Goal: Information Seeking & Learning: Learn about a topic

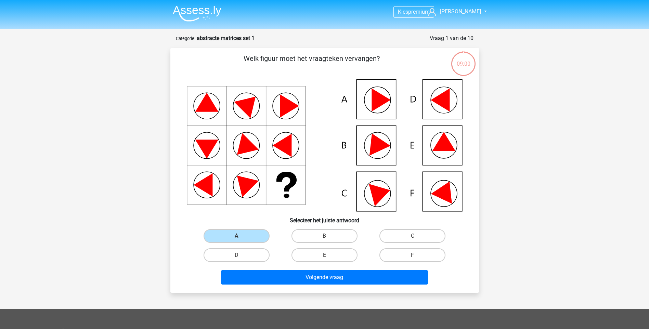
scroll to position [34, 0]
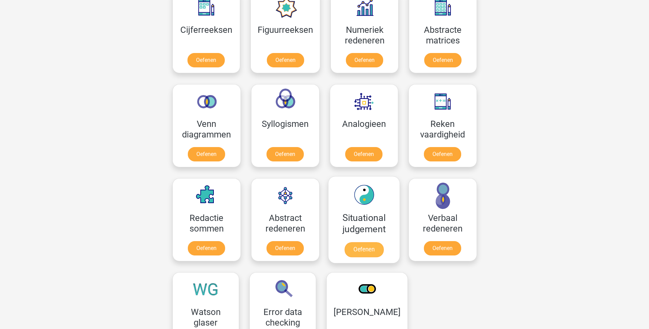
scroll to position [342, 0]
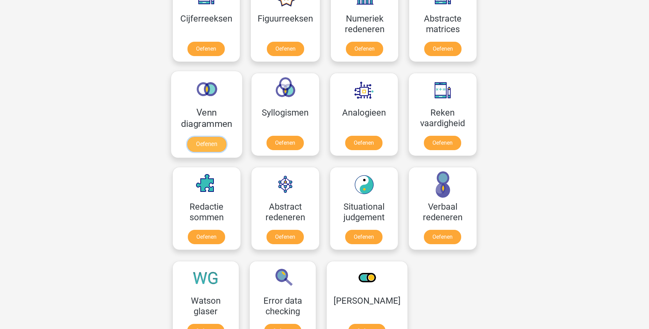
click at [217, 143] on link "Oefenen" at bounding box center [206, 144] width 39 height 15
click at [280, 143] on link "Oefenen" at bounding box center [284, 144] width 39 height 15
click at [364, 142] on link "Oefenen" at bounding box center [363, 144] width 39 height 15
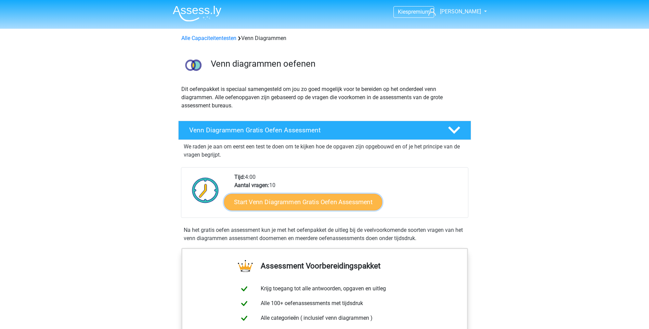
click at [333, 204] on link "Start Venn Diagrammen Gratis Oefen Assessment" at bounding box center [303, 202] width 158 height 16
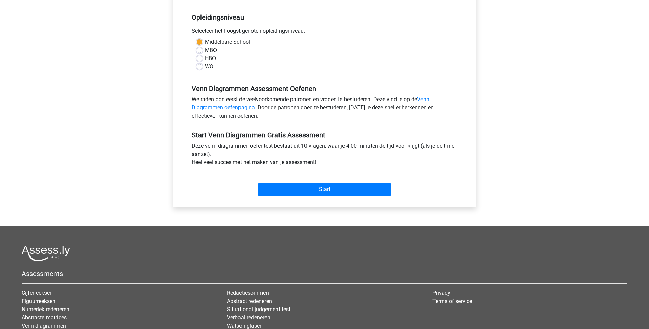
scroll to position [137, 0]
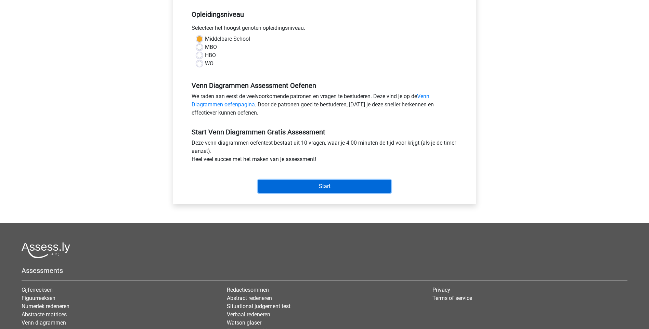
click at [335, 185] on input "Start" at bounding box center [324, 186] width 133 height 13
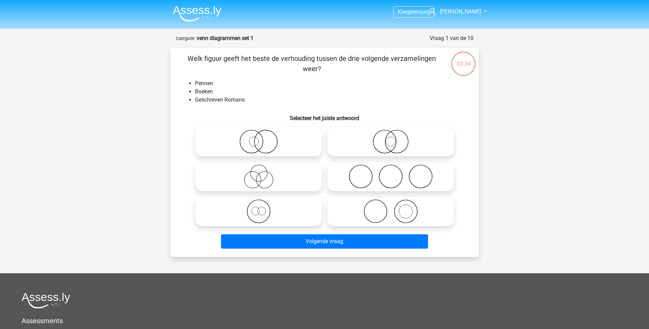
click at [381, 183] on circle at bounding box center [390, 176] width 23 height 23
click at [391, 173] on input "radio" at bounding box center [393, 171] width 4 height 4
radio input "true"
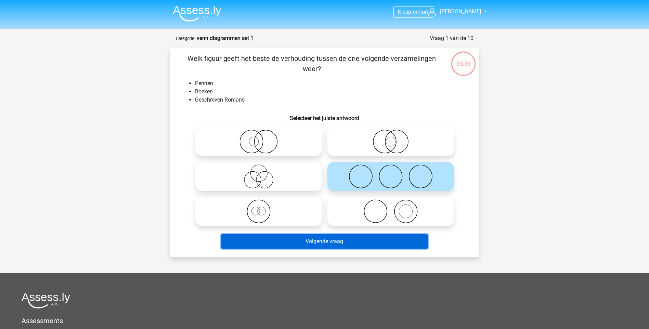
click at [356, 243] on button "Volgende vraag" at bounding box center [324, 241] width 207 height 14
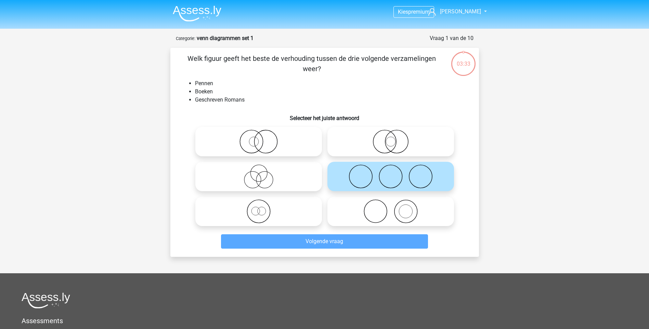
scroll to position [34, 0]
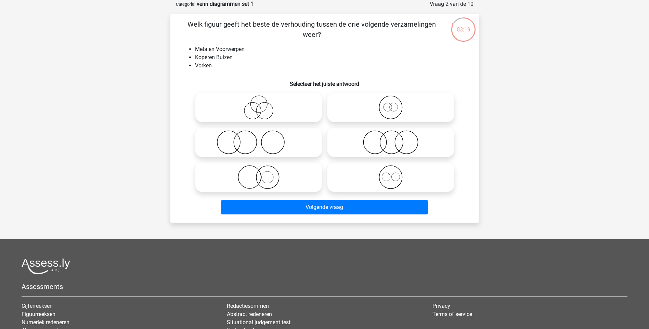
click at [401, 149] on icon at bounding box center [390, 142] width 121 height 24
click at [395, 139] on input "radio" at bounding box center [393, 136] width 4 height 4
radio input "true"
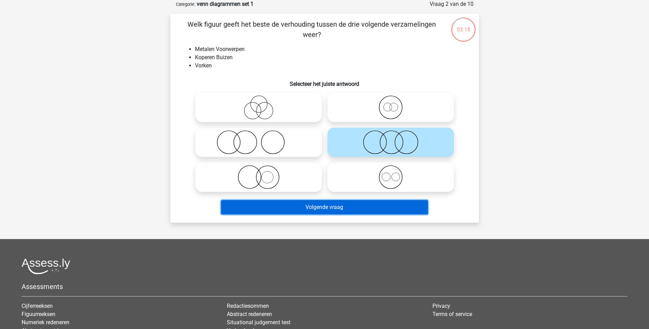
click at [371, 204] on button "Volgende vraag" at bounding box center [324, 207] width 207 height 14
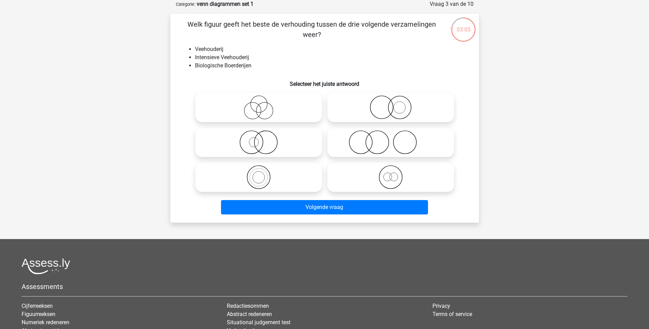
click at [354, 145] on icon at bounding box center [390, 142] width 121 height 24
click at [391, 139] on input "radio" at bounding box center [393, 136] width 4 height 4
radio input "true"
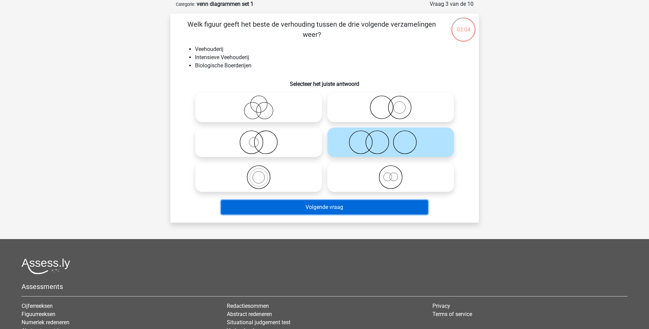
click at [342, 207] on button "Volgende vraag" at bounding box center [324, 207] width 207 height 14
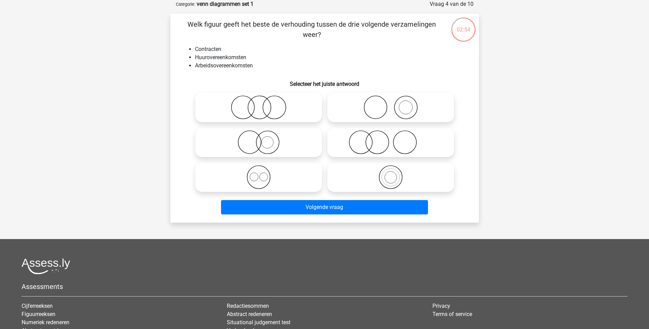
click at [271, 175] on icon at bounding box center [258, 177] width 121 height 24
click at [263, 174] on input "radio" at bounding box center [261, 171] width 4 height 4
radio input "true"
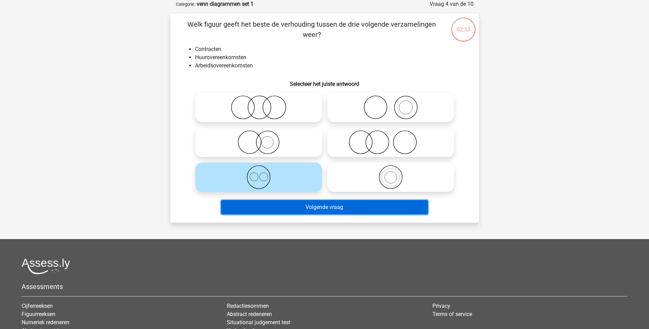
click at [316, 209] on button "Volgende vraag" at bounding box center [324, 207] width 207 height 14
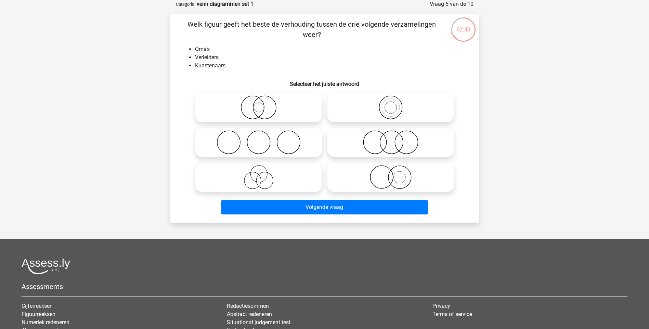
click at [258, 135] on icon at bounding box center [258, 142] width 121 height 24
click at [259, 135] on input "radio" at bounding box center [261, 136] width 4 height 4
radio input "true"
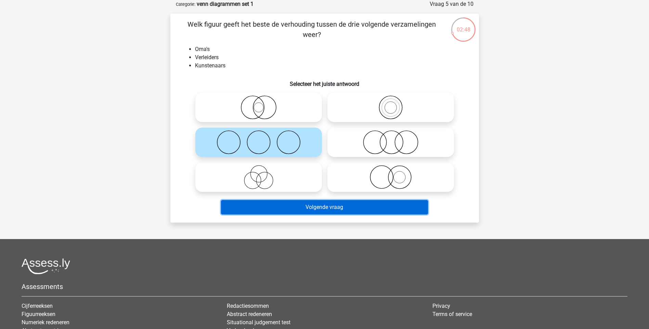
click at [320, 208] on button "Volgende vraag" at bounding box center [324, 207] width 207 height 14
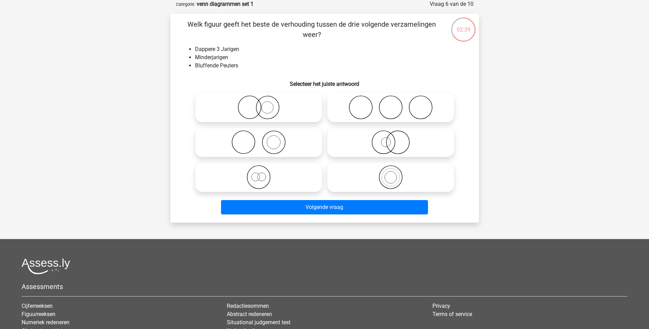
click at [261, 143] on icon at bounding box center [258, 142] width 121 height 24
click at [261, 139] on input "radio" at bounding box center [261, 136] width 4 height 4
radio input "true"
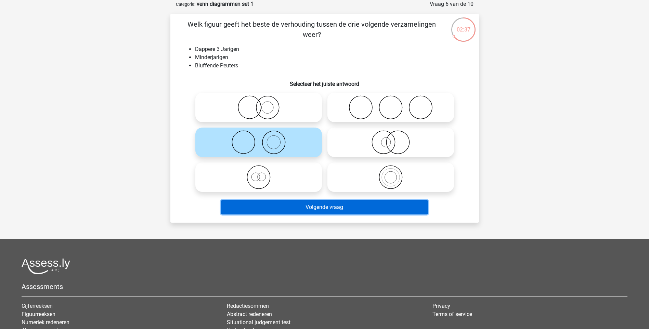
click at [306, 205] on button "Volgende vraag" at bounding box center [324, 207] width 207 height 14
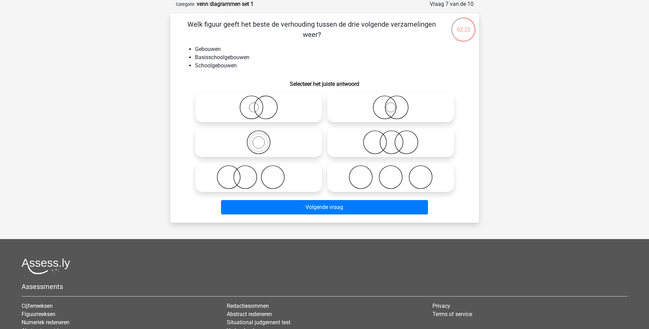
click at [262, 177] on icon at bounding box center [258, 177] width 121 height 24
click at [262, 174] on input "radio" at bounding box center [261, 171] width 4 height 4
radio input "true"
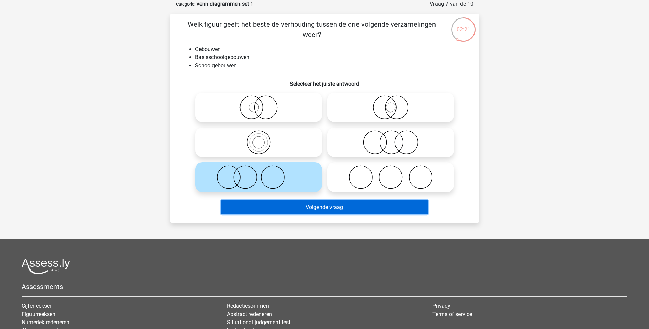
click at [290, 206] on button "Volgende vraag" at bounding box center [324, 207] width 207 height 14
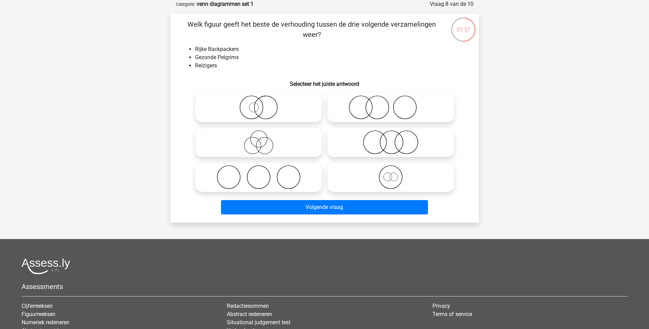
click at [380, 109] on icon at bounding box center [390, 107] width 121 height 24
click at [391, 104] on input "radio" at bounding box center [393, 102] width 4 height 4
radio input "true"
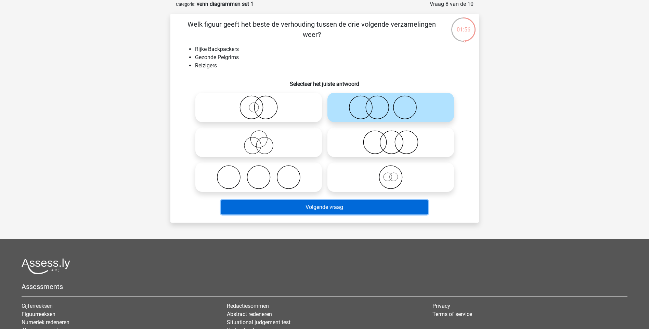
click at [336, 208] on button "Volgende vraag" at bounding box center [324, 207] width 207 height 14
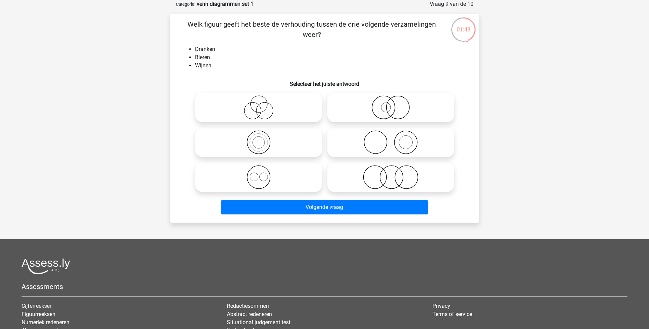
click at [396, 142] on icon at bounding box center [390, 142] width 121 height 24
click at [395, 139] on input "radio" at bounding box center [393, 136] width 4 height 4
radio input "true"
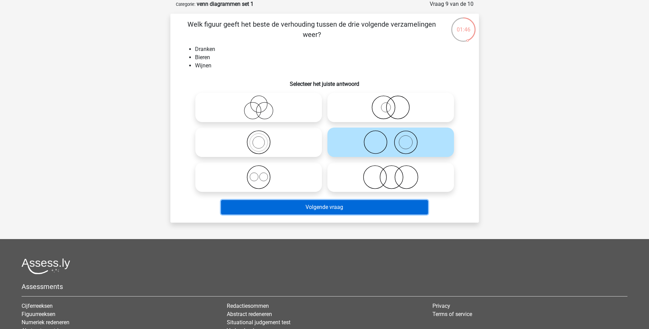
click at [338, 205] on button "Volgende vraag" at bounding box center [324, 207] width 207 height 14
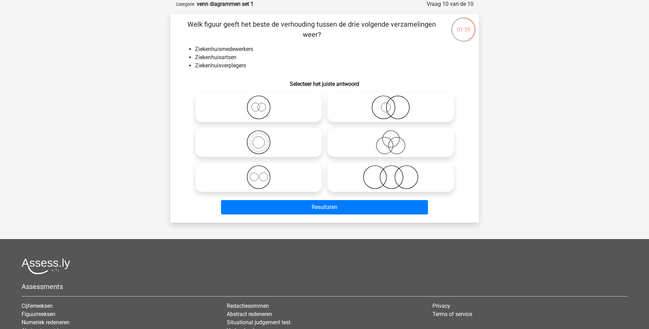
click at [260, 102] on input "radio" at bounding box center [261, 102] width 4 height 4
radio input "true"
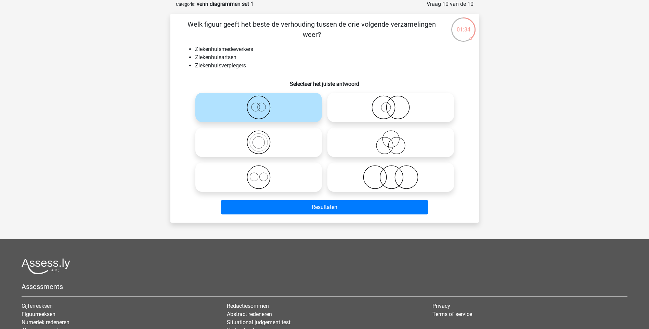
click at [266, 138] on icon at bounding box center [258, 142] width 121 height 24
click at [263, 138] on input "radio" at bounding box center [261, 136] width 4 height 4
radio input "true"
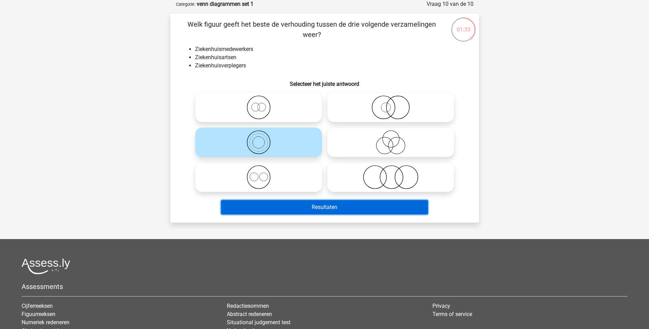
click at [304, 205] on button "Resultaten" at bounding box center [324, 207] width 207 height 14
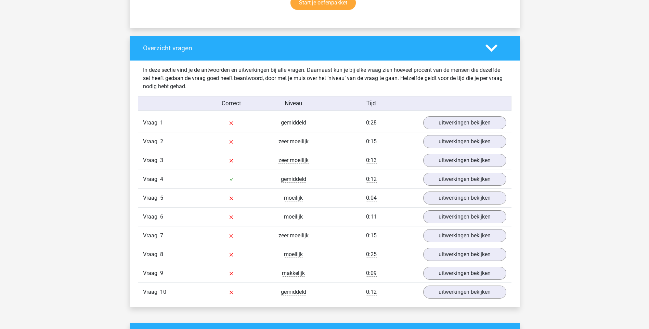
scroll to position [479, 0]
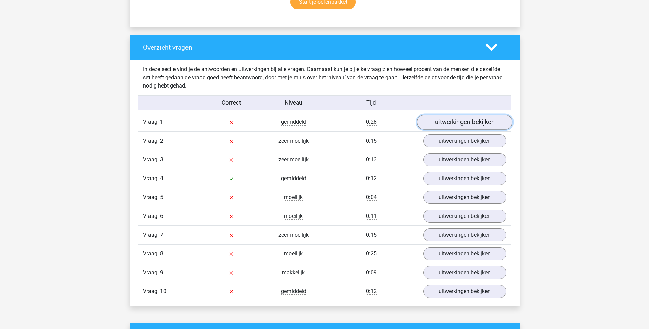
click at [451, 120] on link "uitwerkingen bekijken" at bounding box center [464, 122] width 95 height 15
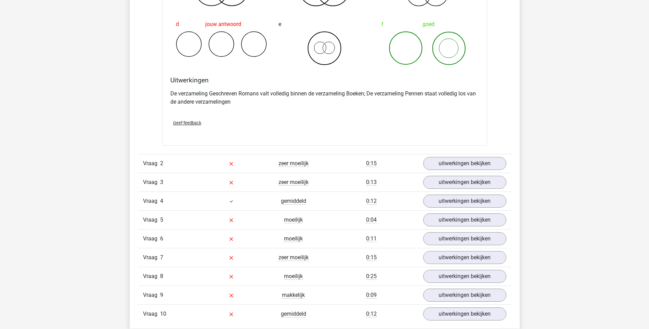
scroll to position [718, 0]
click at [463, 165] on link "uitwerkingen bekijken" at bounding box center [464, 162] width 95 height 15
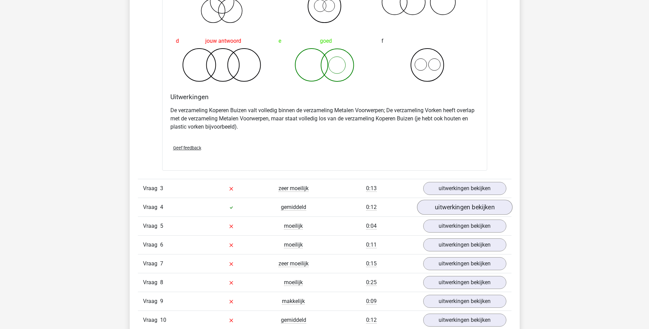
scroll to position [992, 0]
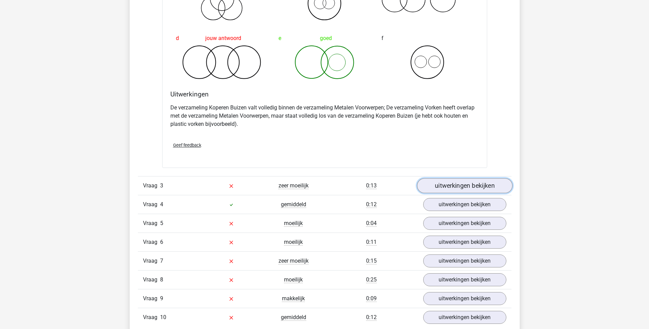
click at [454, 186] on link "uitwerkingen bekijken" at bounding box center [464, 185] width 95 height 15
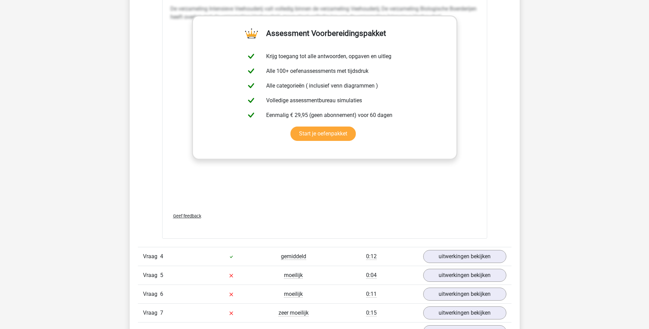
scroll to position [1402, 0]
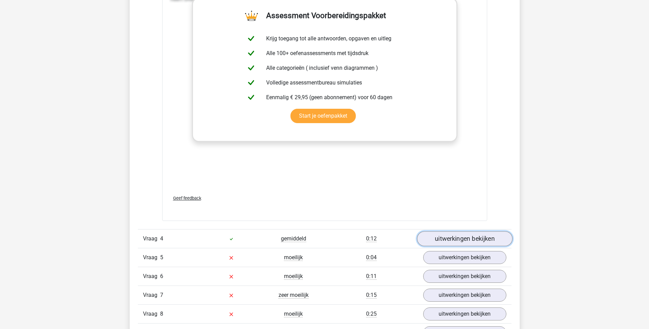
click at [463, 238] on link "uitwerkingen bekijken" at bounding box center [464, 239] width 95 height 15
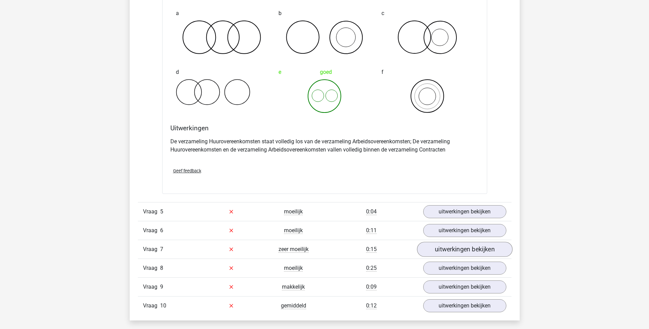
scroll to position [1744, 0]
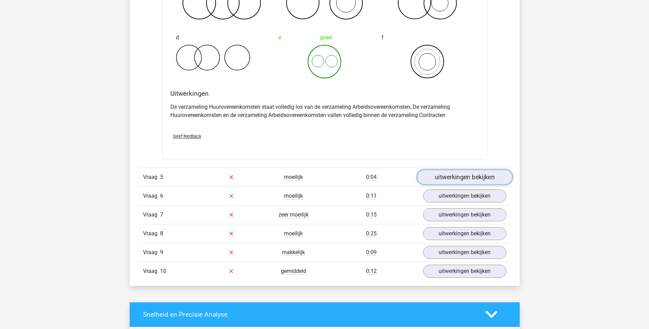
click at [466, 183] on link "uitwerkingen bekijken" at bounding box center [464, 177] width 95 height 15
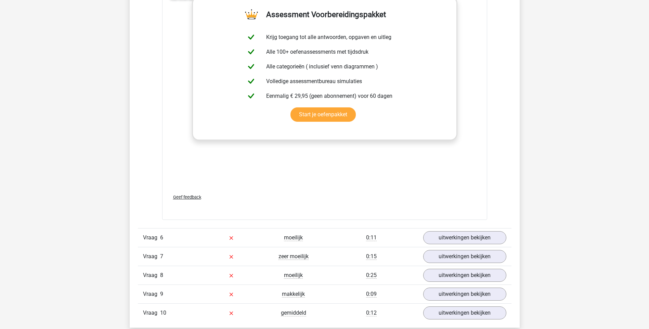
scroll to position [2154, 0]
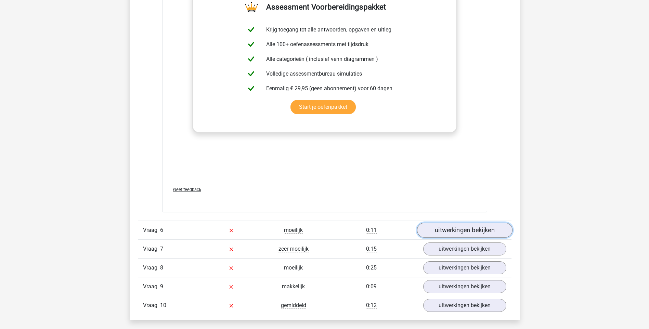
click at [487, 234] on link "uitwerkingen bekijken" at bounding box center [464, 230] width 95 height 15
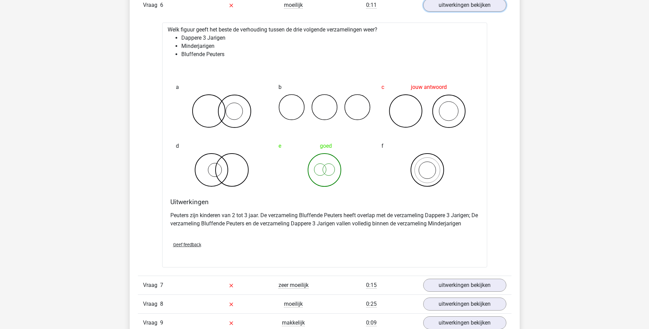
scroll to position [2428, 0]
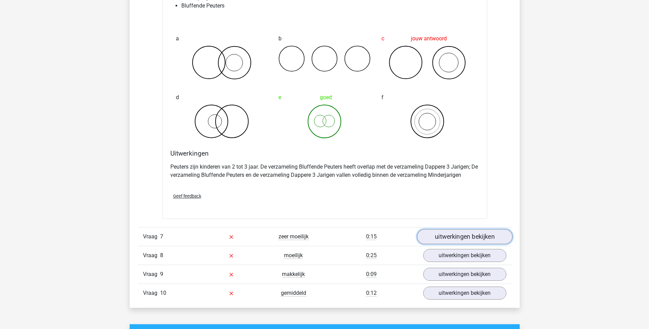
click at [478, 237] on link "uitwerkingen bekijken" at bounding box center [464, 236] width 95 height 15
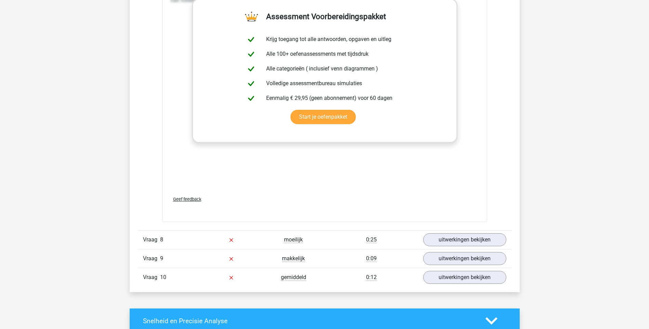
scroll to position [2975, 0]
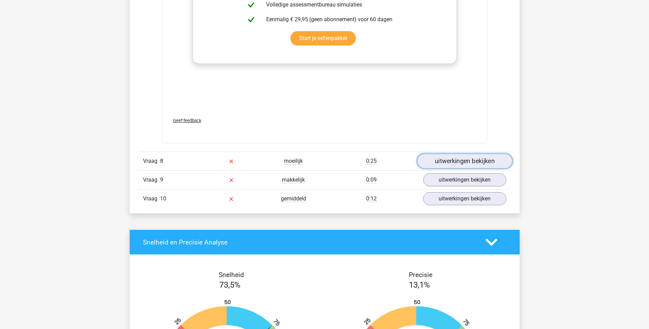
click at [470, 161] on link "uitwerkingen bekijken" at bounding box center [464, 161] width 95 height 15
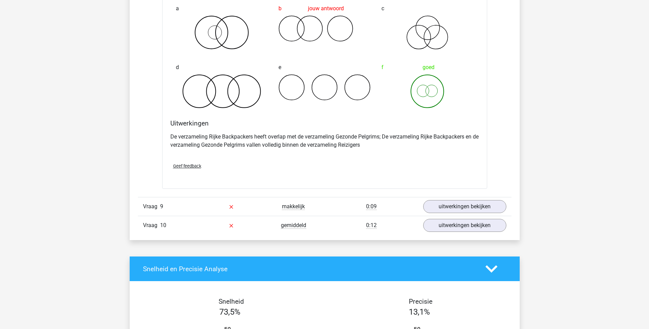
scroll to position [3214, 0]
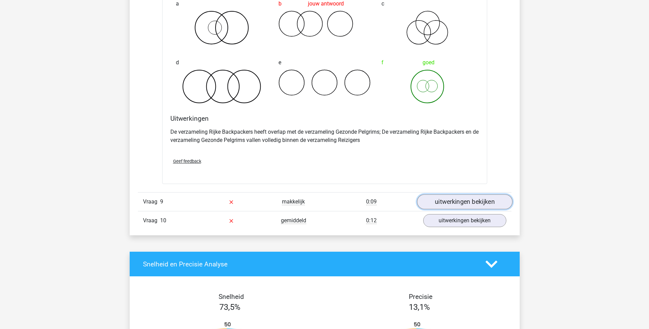
click at [469, 204] on link "uitwerkingen bekijken" at bounding box center [464, 202] width 95 height 15
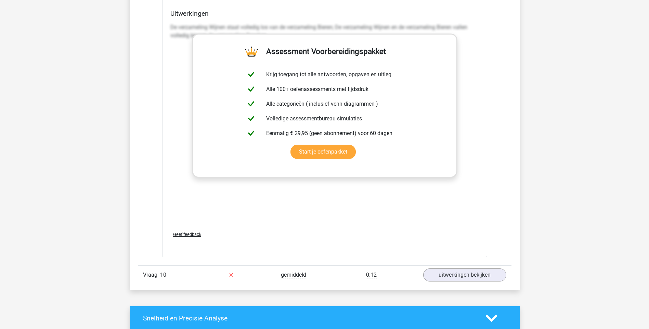
scroll to position [3625, 0]
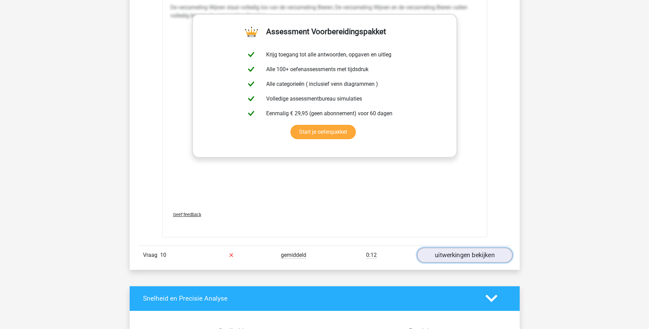
click at [467, 257] on link "uitwerkingen bekijken" at bounding box center [464, 255] width 95 height 15
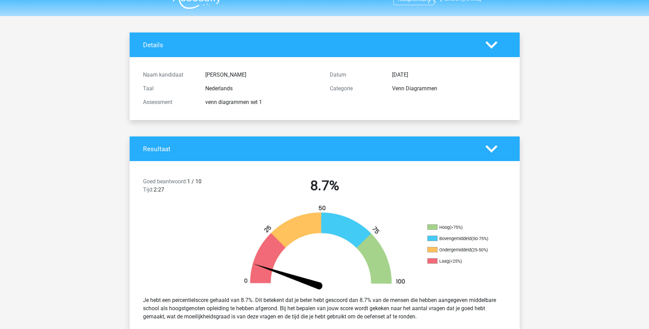
scroll to position [0, 0]
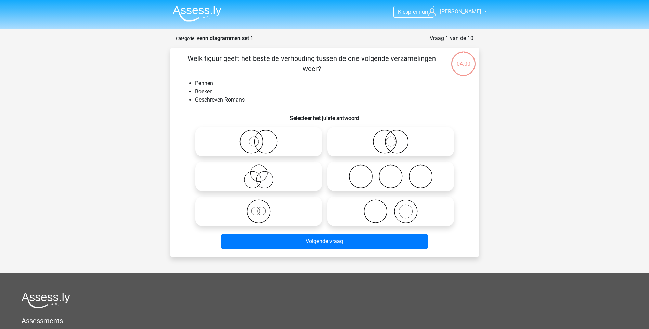
scroll to position [34, 0]
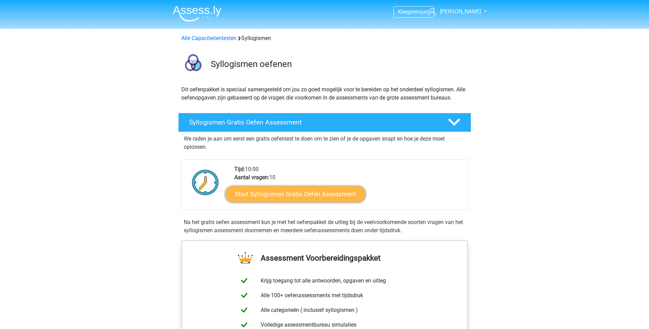
click at [331, 190] on link "Start Syllogismen Gratis Oefen Assessment" at bounding box center [295, 194] width 141 height 16
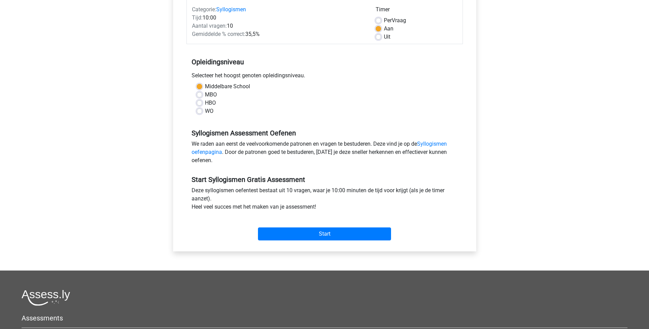
scroll to position [171, 0]
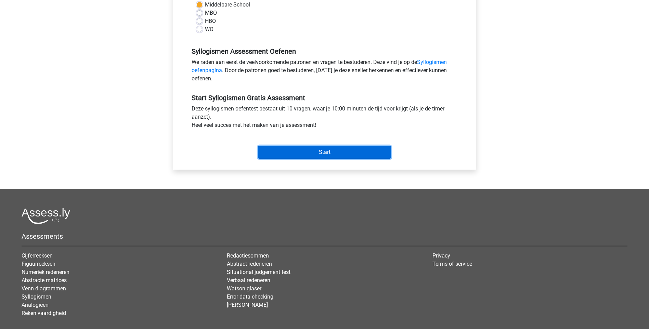
click at [341, 157] on input "Start" at bounding box center [324, 152] width 133 height 13
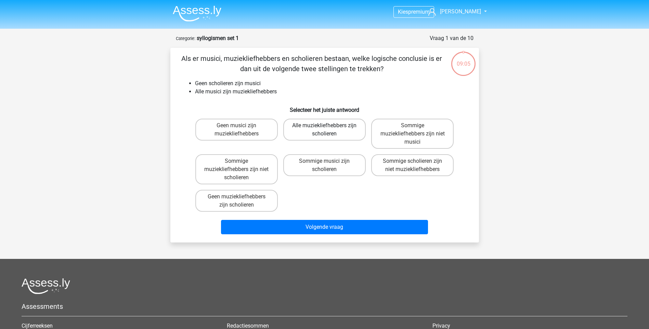
click at [347, 132] on label "Alle muziekliefhebbers zijn scholieren" at bounding box center [324, 130] width 82 height 22
click at [329, 130] on input "Alle muziekliefhebbers zijn scholieren" at bounding box center [326, 127] width 4 height 4
radio input "true"
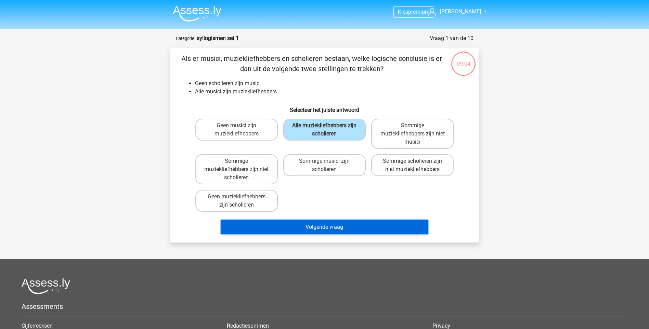
click at [334, 226] on button "Volgende vraag" at bounding box center [324, 227] width 207 height 14
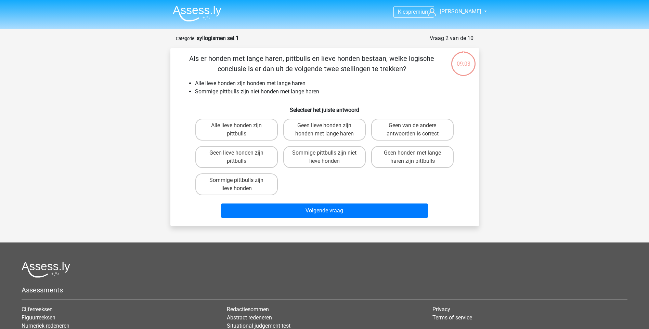
scroll to position [34, 0]
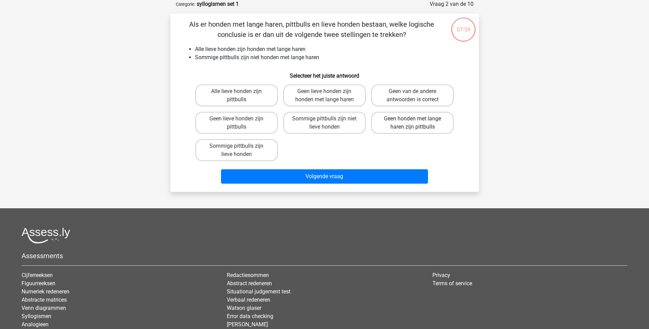
click at [392, 118] on label "Geen honden met lange haren zijn pittbulls" at bounding box center [412, 123] width 82 height 22
click at [412, 119] on input "Geen honden met lange haren zijn pittbulls" at bounding box center [414, 121] width 4 height 4
radio input "true"
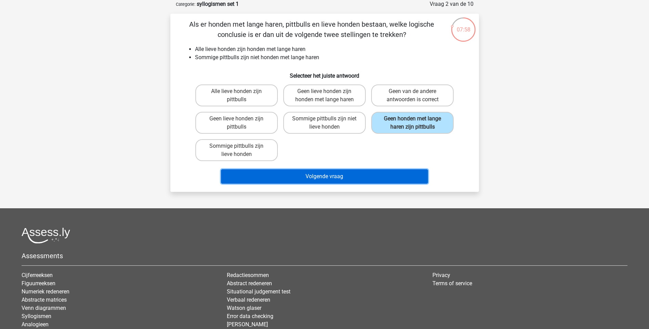
click at [345, 175] on button "Volgende vraag" at bounding box center [324, 176] width 207 height 14
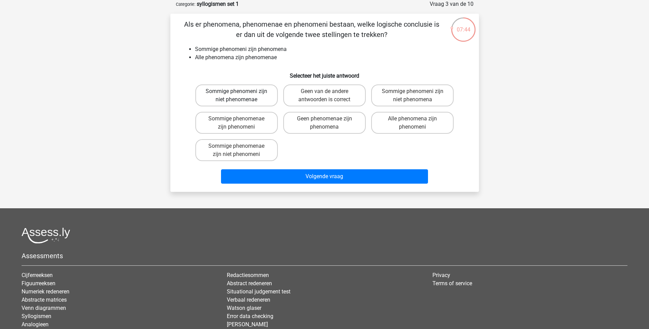
click at [245, 92] on label "Sommige phenomeni zijn niet phenomenae" at bounding box center [236, 95] width 82 height 22
click at [241, 92] on input "Sommige phenomeni zijn niet phenomenae" at bounding box center [238, 93] width 4 height 4
radio input "true"
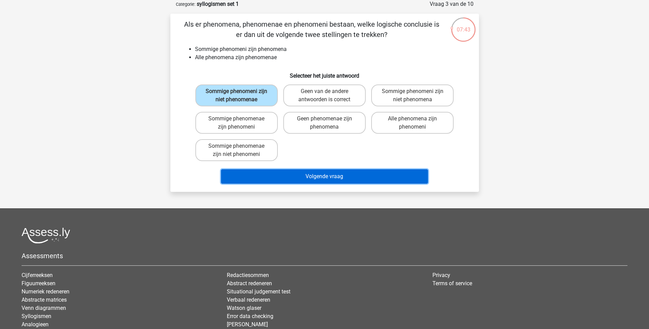
click at [274, 177] on button "Volgende vraag" at bounding box center [324, 176] width 207 height 14
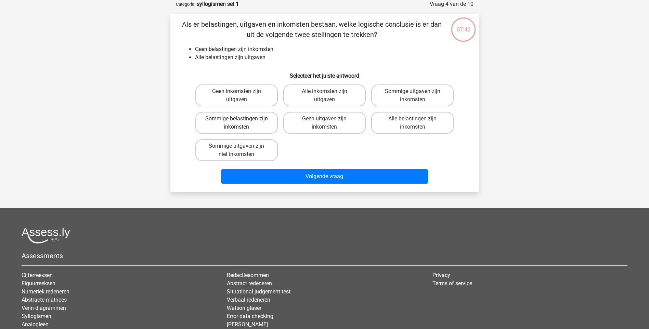
drag, startPoint x: 244, startPoint y: 97, endPoint x: 247, endPoint y: 114, distance: 16.9
click at [244, 97] on label "Geen inkomsten zijn uitgaven" at bounding box center [236, 95] width 82 height 22
click at [241, 96] on input "Geen inkomsten zijn uitgaven" at bounding box center [238, 93] width 4 height 4
radio input "true"
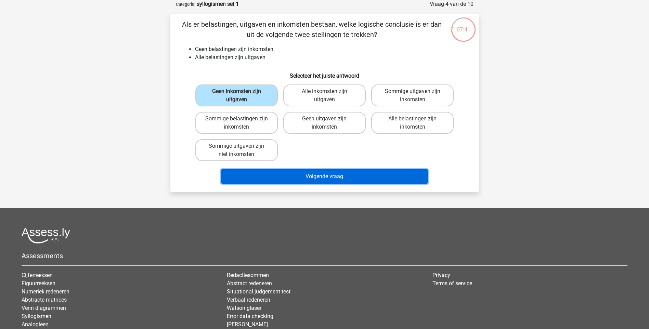
click at [267, 170] on button "Volgende vraag" at bounding box center [324, 176] width 207 height 14
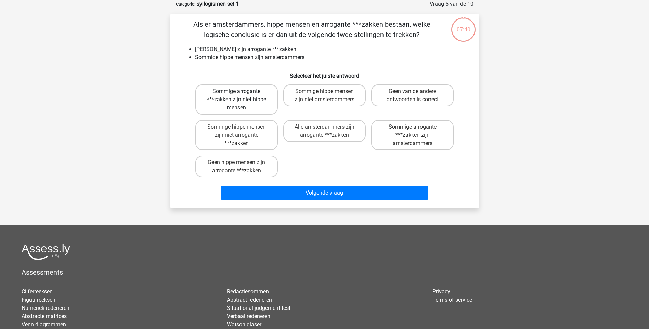
click at [250, 104] on label "Sommige arrogante ***zakken zijn niet hippe mensen" at bounding box center [236, 99] width 82 height 30
click at [241, 96] on input "Sommige arrogante ***zakken zijn niet hippe mensen" at bounding box center [238, 93] width 4 height 4
radio input "true"
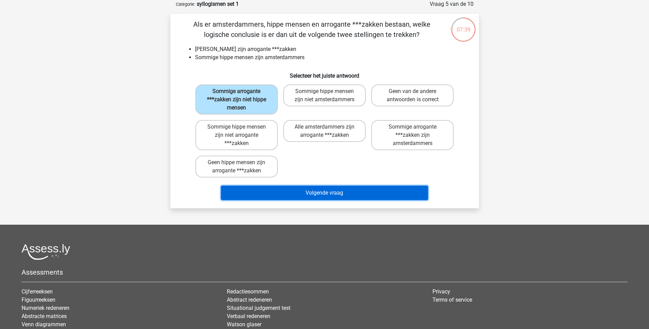
click at [265, 185] on div "Volgende vraag" at bounding box center [324, 191] width 287 height 23
click at [286, 190] on button "Volgende vraag" at bounding box center [324, 193] width 207 height 14
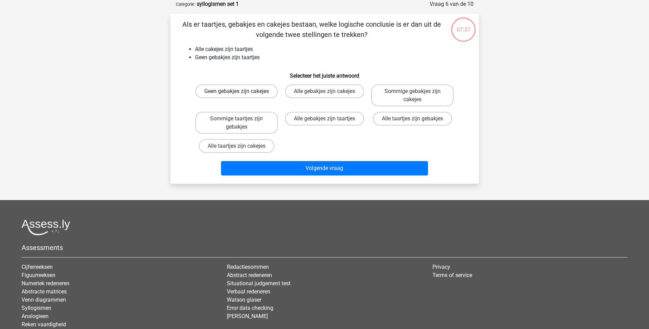
click at [248, 94] on label "Geen gebakjes zijn cakejes" at bounding box center [236, 91] width 82 height 14
click at [241, 94] on input "Geen gebakjes zijn cakejes" at bounding box center [238, 93] width 4 height 4
radio input "true"
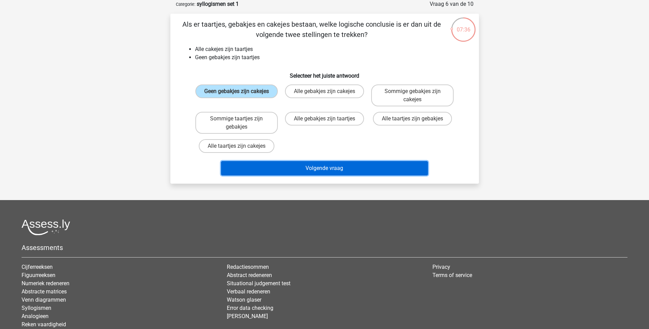
click at [271, 167] on button "Volgende vraag" at bounding box center [324, 168] width 207 height 14
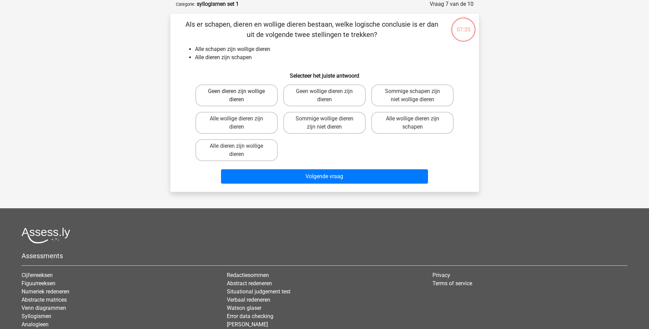
click at [247, 94] on label "Geen dieren zijn wollige dieren" at bounding box center [236, 95] width 82 height 22
click at [241, 94] on input "Geen dieren zijn wollige dieren" at bounding box center [238, 93] width 4 height 4
radio input "true"
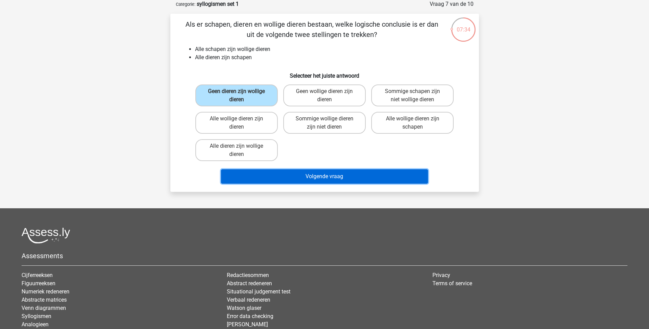
click at [271, 172] on button "Volgende vraag" at bounding box center [324, 176] width 207 height 14
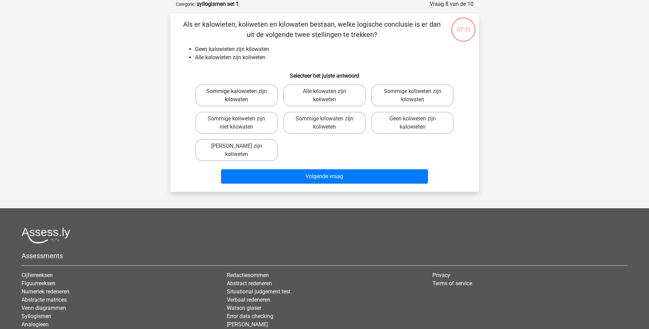
click at [243, 97] on label "Sommige kalowieten zijn kilowaten" at bounding box center [236, 95] width 82 height 22
click at [241, 96] on input "Sommige kalowieten zijn kilowaten" at bounding box center [238, 93] width 4 height 4
radio input "true"
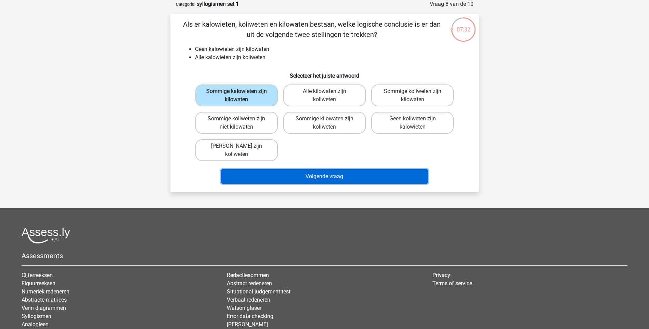
click at [276, 173] on button "Volgende vraag" at bounding box center [324, 176] width 207 height 14
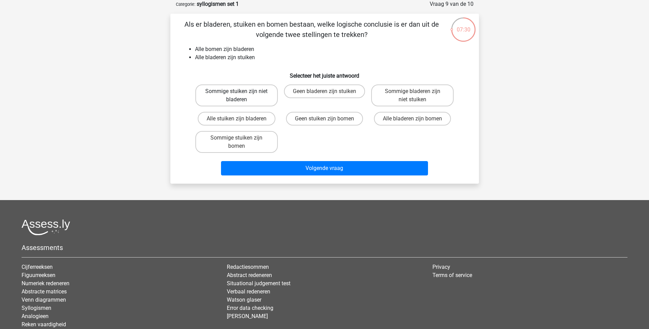
click at [244, 93] on label "Sommige stuiken zijn niet bladeren" at bounding box center [236, 95] width 82 height 22
click at [241, 93] on input "Sommige stuiken zijn niet bladeren" at bounding box center [238, 93] width 4 height 4
radio input "true"
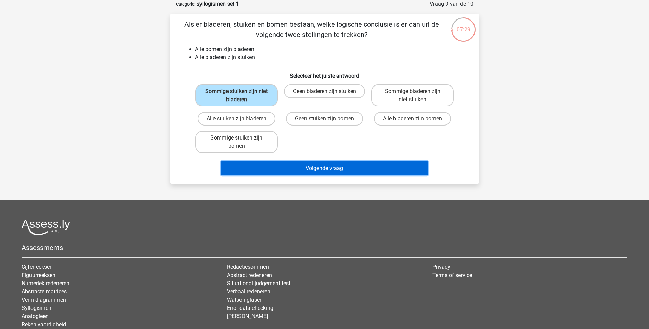
click at [269, 167] on button "Volgende vraag" at bounding box center [324, 168] width 207 height 14
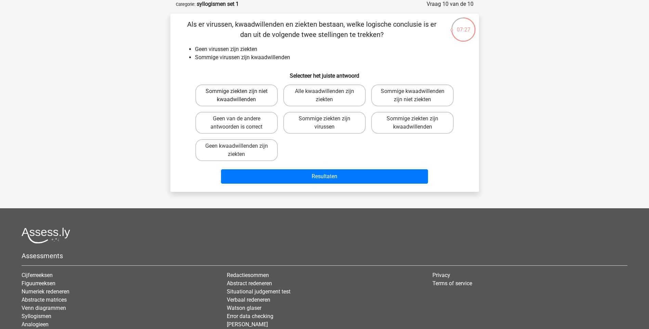
click at [249, 94] on label "Sommige ziekten zijn niet kwaadwillenden" at bounding box center [236, 95] width 82 height 22
click at [241, 94] on input "Sommige ziekten zijn niet kwaadwillenden" at bounding box center [238, 93] width 4 height 4
radio input "true"
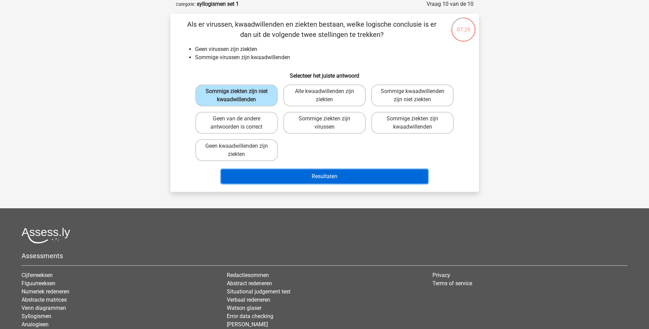
click at [271, 176] on button "Resultaten" at bounding box center [324, 176] width 207 height 14
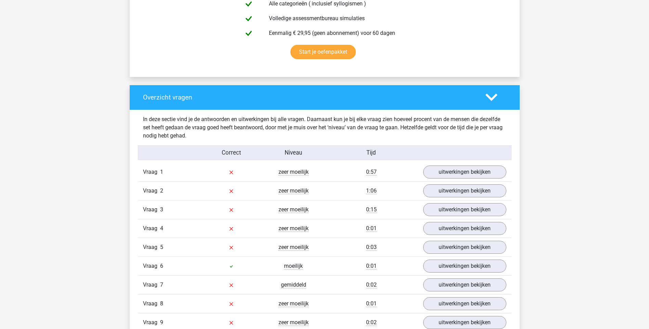
scroll to position [513, 0]
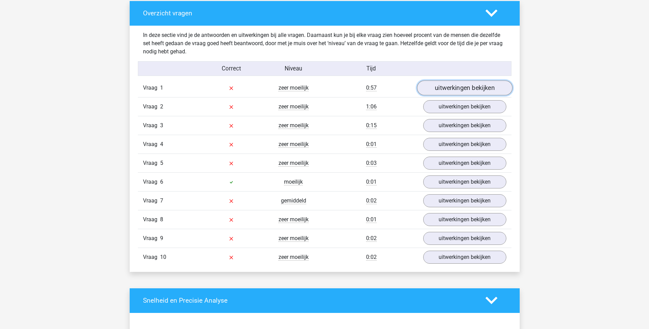
click at [451, 88] on link "uitwerkingen bekijken" at bounding box center [464, 87] width 95 height 15
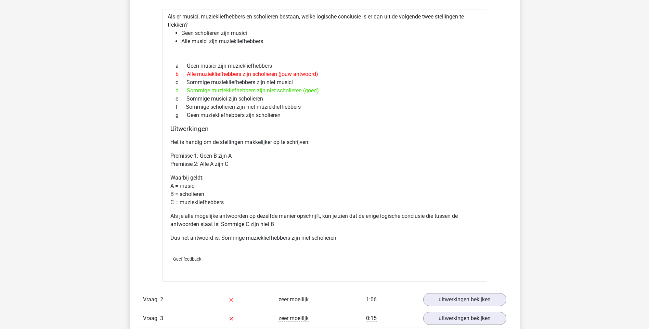
scroll to position [581, 0]
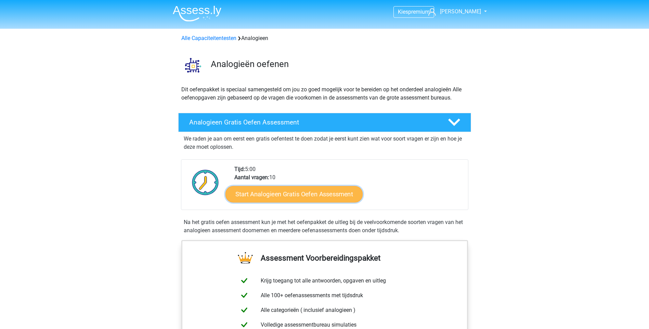
click at [316, 197] on link "Start Analogieen Gratis Oefen Assessment" at bounding box center [293, 194] width 137 height 16
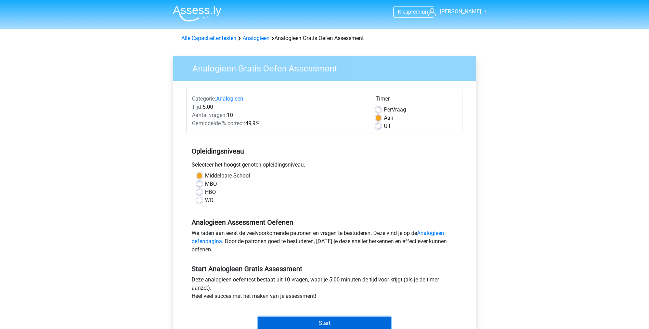
click at [320, 326] on input "Start" at bounding box center [324, 323] width 133 height 13
click at [310, 323] on input "Start" at bounding box center [324, 323] width 133 height 13
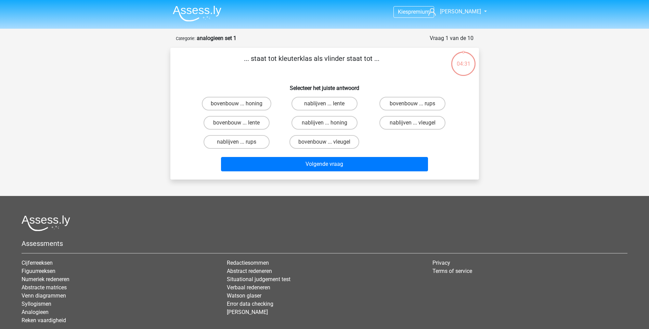
click at [238, 125] on input "bovenbouw ... lente" at bounding box center [238, 125] width 4 height 4
radio input "true"
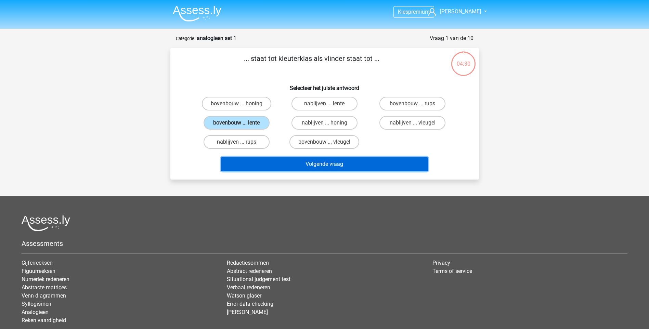
click at [268, 164] on button "Volgende vraag" at bounding box center [324, 164] width 207 height 14
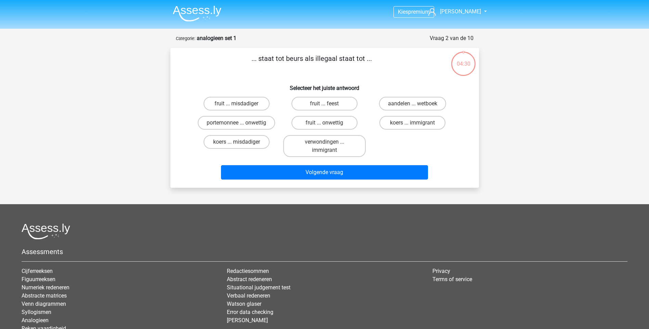
scroll to position [34, 0]
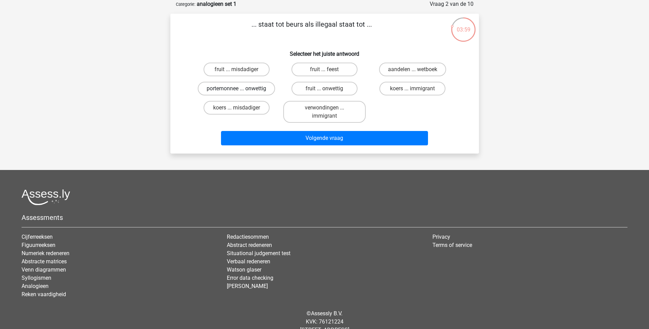
click at [254, 90] on label "portemonnee ... onwettig" at bounding box center [236, 89] width 77 height 14
click at [241, 90] on input "portemonnee ... onwettig" at bounding box center [238, 91] width 4 height 4
radio input "true"
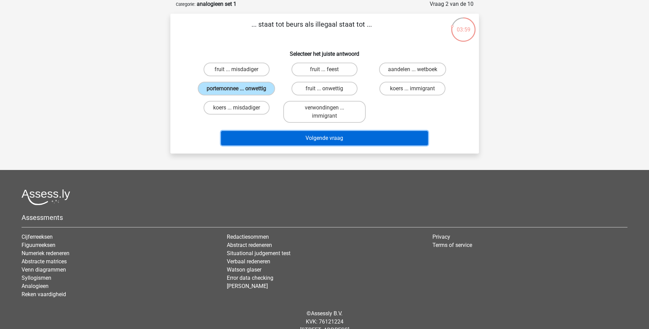
click at [278, 137] on button "Volgende vraag" at bounding box center [324, 138] width 207 height 14
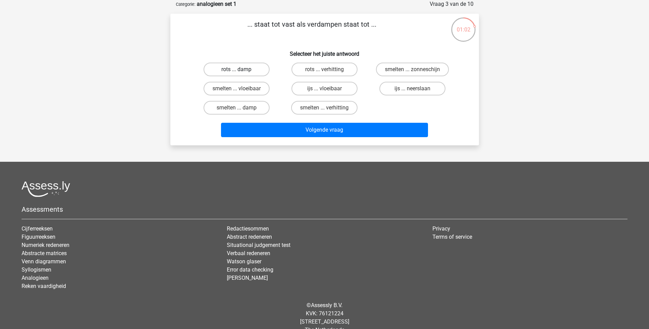
click at [253, 72] on label "rots ... damp" at bounding box center [236, 70] width 66 height 14
click at [241, 72] on input "rots ... damp" at bounding box center [238, 71] width 4 height 4
radio input "true"
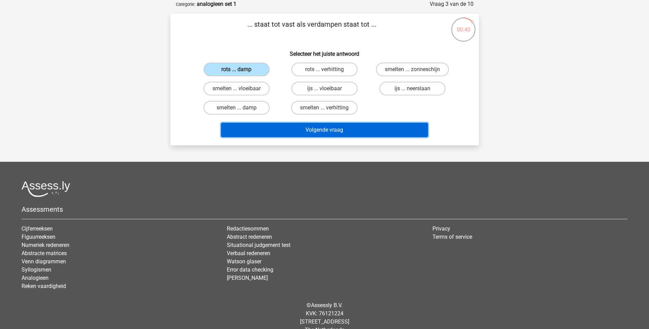
click at [322, 131] on button "Volgende vraag" at bounding box center [324, 130] width 207 height 14
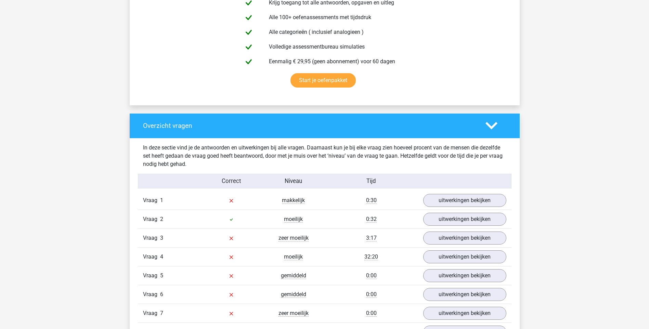
scroll to position [410, 0]
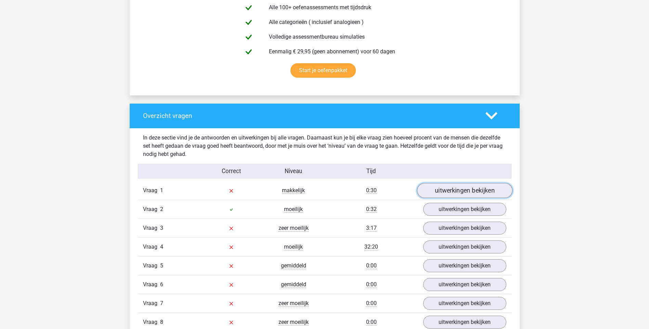
click at [458, 191] on link "uitwerkingen bekijken" at bounding box center [464, 190] width 95 height 15
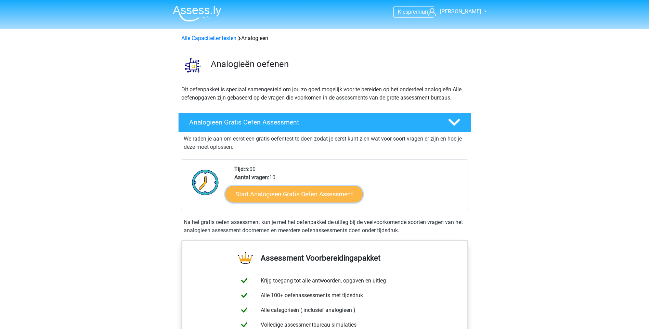
click at [290, 193] on link "Start Analogieen Gratis Oefen Assessment" at bounding box center [293, 194] width 137 height 16
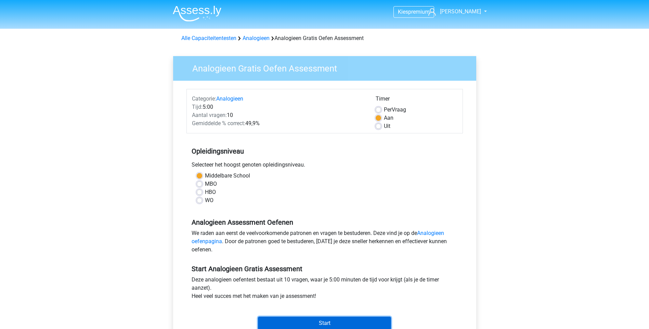
click at [313, 323] on input "Start" at bounding box center [324, 323] width 133 height 13
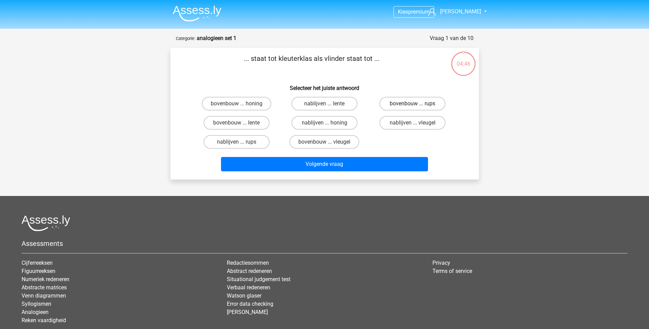
click at [392, 105] on label "bovenbouw ... rups" at bounding box center [412, 104] width 66 height 14
click at [412, 105] on input "bovenbouw ... rups" at bounding box center [414, 106] width 4 height 4
radio input "true"
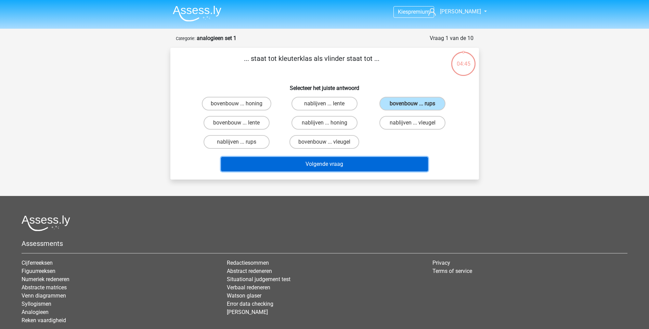
click at [339, 164] on button "Volgende vraag" at bounding box center [324, 164] width 207 height 14
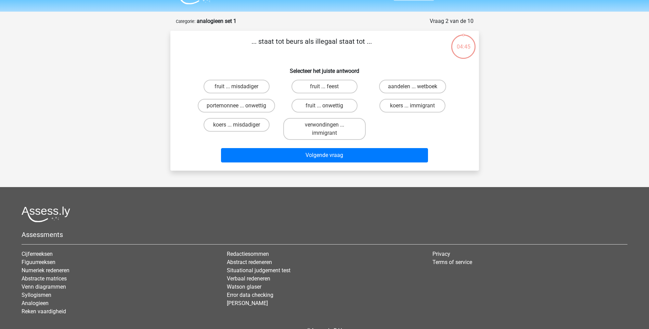
scroll to position [34, 0]
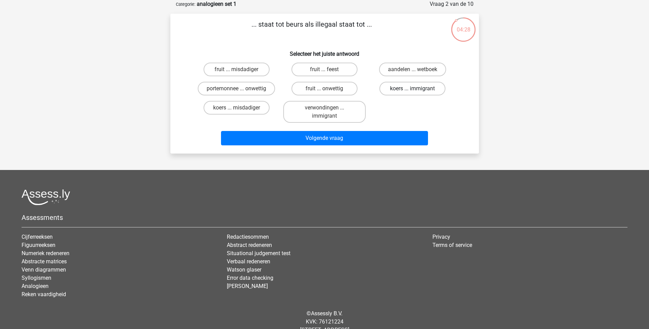
click at [396, 91] on label "koers ... immigrant" at bounding box center [412, 89] width 66 height 14
click at [412, 91] on input "koers ... immigrant" at bounding box center [414, 91] width 4 height 4
radio input "true"
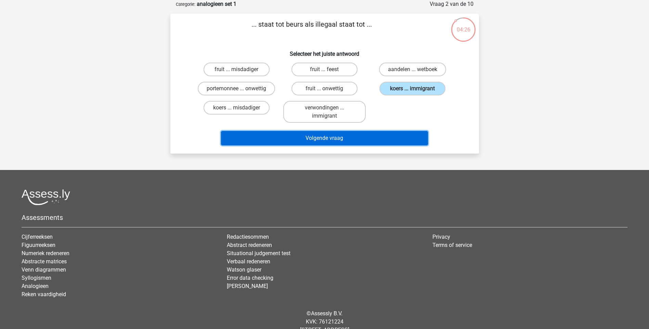
click at [365, 139] on button "Volgende vraag" at bounding box center [324, 138] width 207 height 14
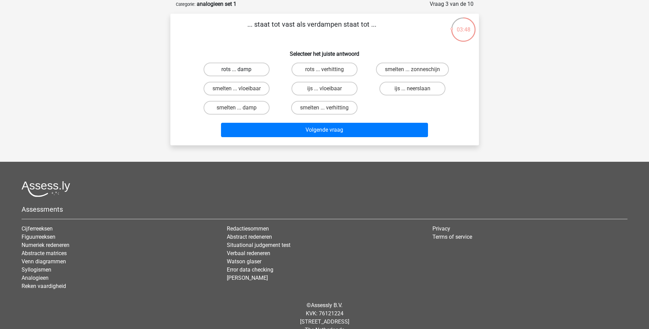
click at [243, 70] on label "rots ... damp" at bounding box center [236, 70] width 66 height 14
click at [241, 70] on input "rots ... damp" at bounding box center [238, 71] width 4 height 4
radio input "true"
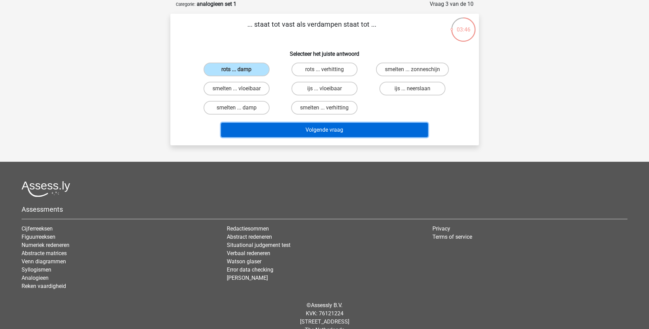
click at [299, 127] on button "Volgende vraag" at bounding box center [324, 130] width 207 height 14
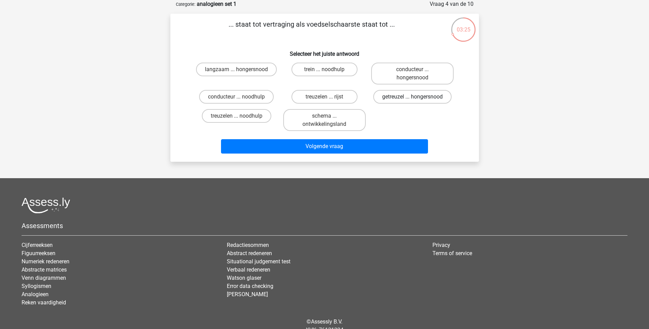
click at [392, 97] on label "getreuzel ... hongersnood" at bounding box center [412, 97] width 78 height 14
click at [412, 97] on input "getreuzel ... hongersnood" at bounding box center [414, 99] width 4 height 4
radio input "true"
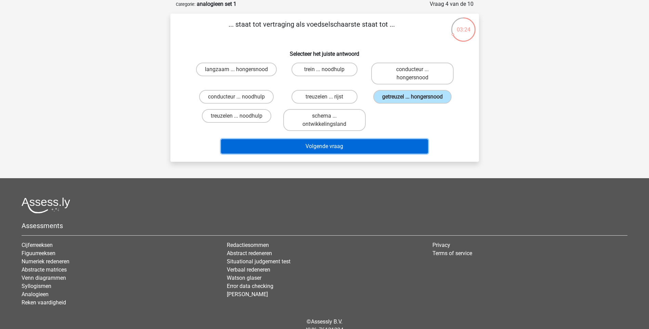
click at [345, 148] on button "Volgende vraag" at bounding box center [324, 146] width 207 height 14
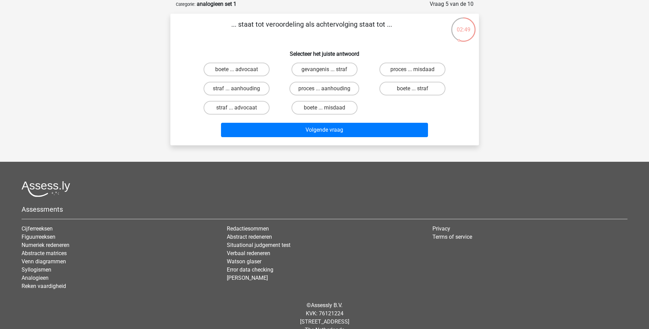
click at [324, 92] on input "proces ... aanhouding" at bounding box center [326, 91] width 4 height 4
radio input "true"
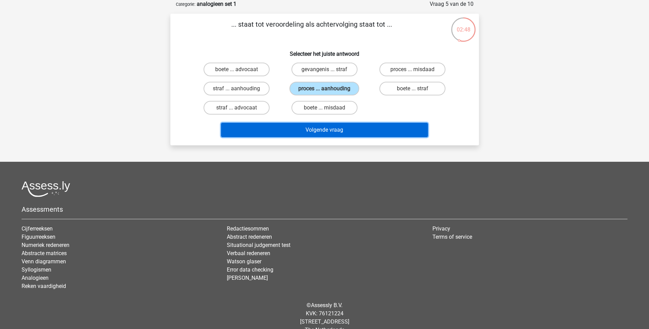
click at [314, 127] on button "Volgende vraag" at bounding box center [324, 130] width 207 height 14
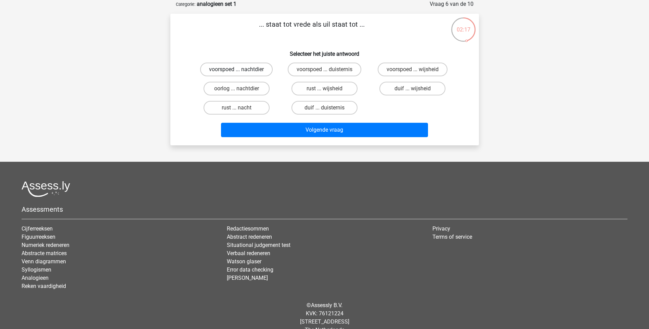
click at [244, 68] on label "voorspoed ... nachtdier" at bounding box center [236, 70] width 72 height 14
click at [241, 69] on input "voorspoed ... nachtdier" at bounding box center [238, 71] width 4 height 4
radio input "true"
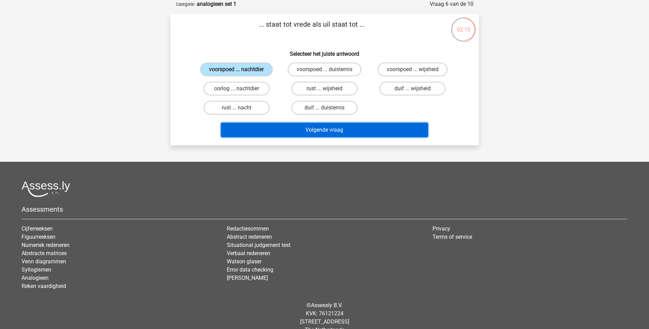
click at [303, 127] on button "Volgende vraag" at bounding box center [324, 130] width 207 height 14
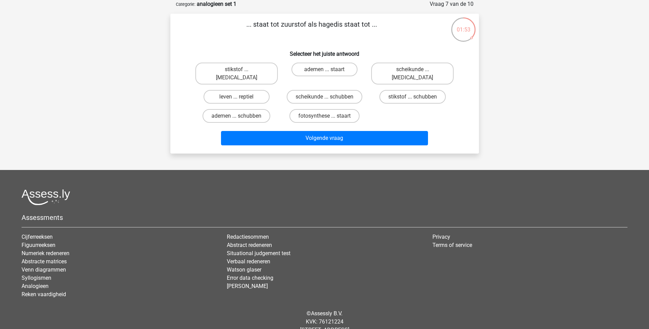
click at [238, 97] on input "leven ... reptiel" at bounding box center [238, 99] width 4 height 4
radio input "true"
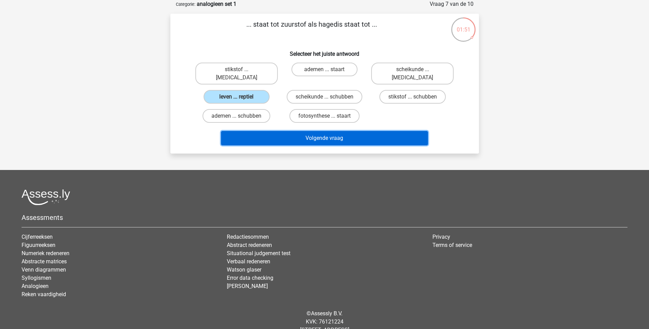
click at [313, 131] on button "Volgende vraag" at bounding box center [324, 138] width 207 height 14
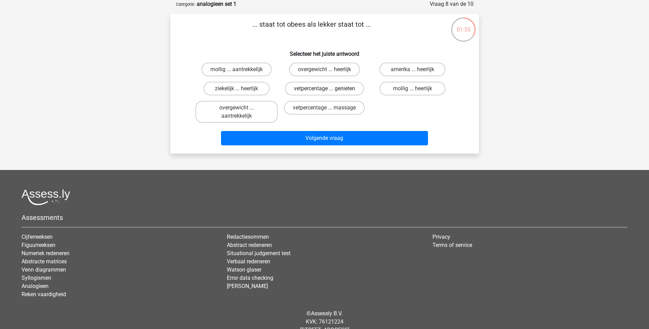
click at [312, 87] on label "vetpercentage ... genieten" at bounding box center [324, 89] width 79 height 14
click at [324, 89] on input "vetpercentage ... genieten" at bounding box center [326, 91] width 4 height 4
radio input "true"
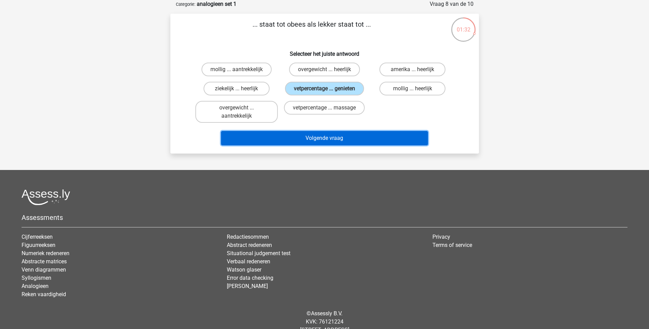
click at [309, 138] on button "Volgende vraag" at bounding box center [324, 138] width 207 height 14
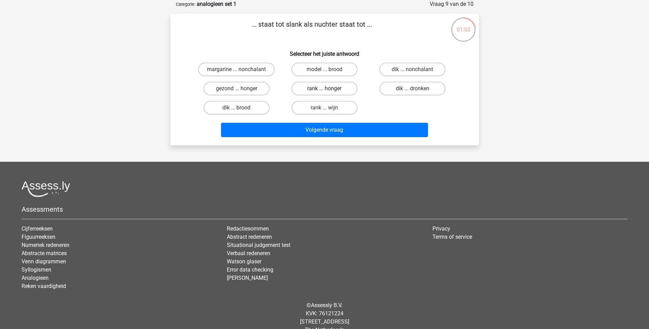
click at [313, 90] on label "rank ... honger" at bounding box center [324, 89] width 66 height 14
click at [324, 90] on input "rank ... honger" at bounding box center [326, 91] width 4 height 4
radio input "true"
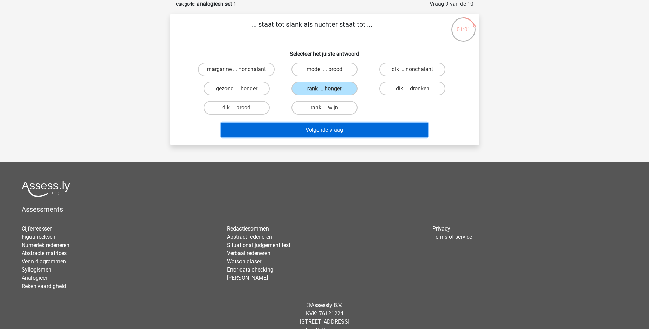
click at [305, 132] on button "Volgende vraag" at bounding box center [324, 130] width 207 height 14
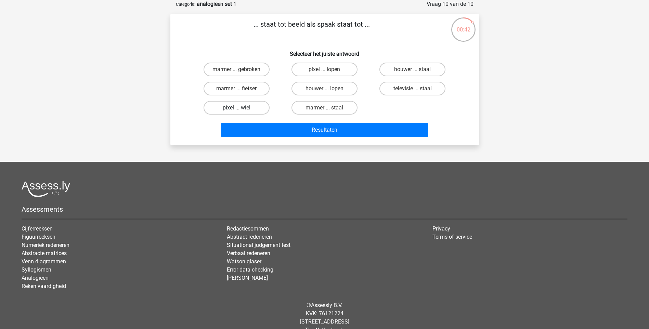
click at [250, 109] on label "pixel ... wiel" at bounding box center [236, 108] width 66 height 14
click at [241, 109] on input "pixel ... wiel" at bounding box center [238, 110] width 4 height 4
radio input "true"
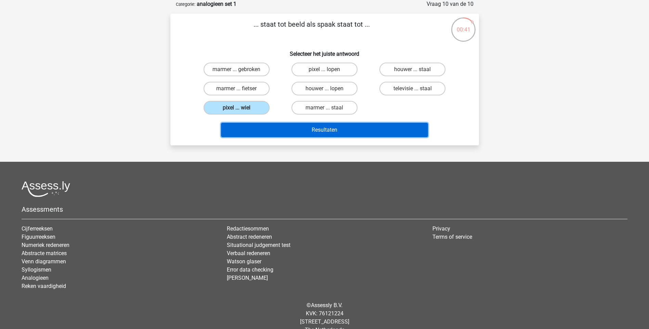
click at [281, 131] on button "Resultaten" at bounding box center [324, 130] width 207 height 14
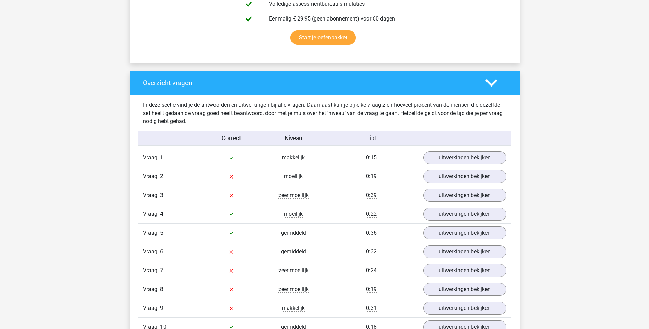
scroll to position [445, 0]
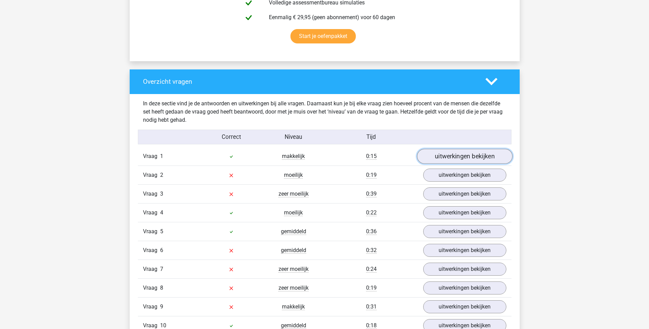
click at [458, 158] on link "uitwerkingen bekijken" at bounding box center [464, 156] width 95 height 15
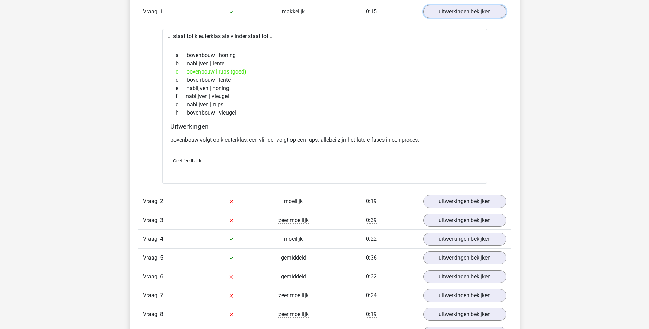
scroll to position [616, 0]
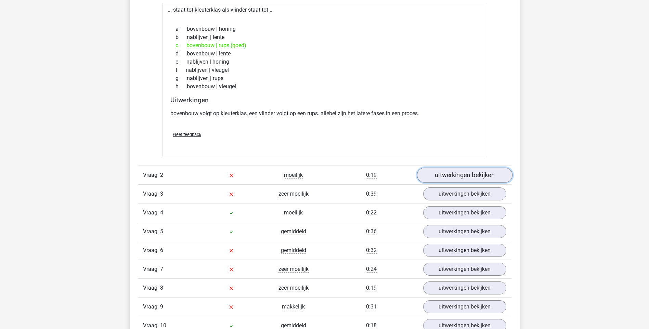
click at [440, 180] on link "uitwerkingen bekijken" at bounding box center [464, 175] width 95 height 15
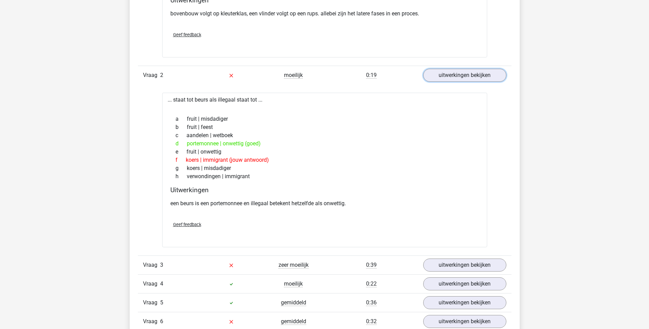
scroll to position [718, 0]
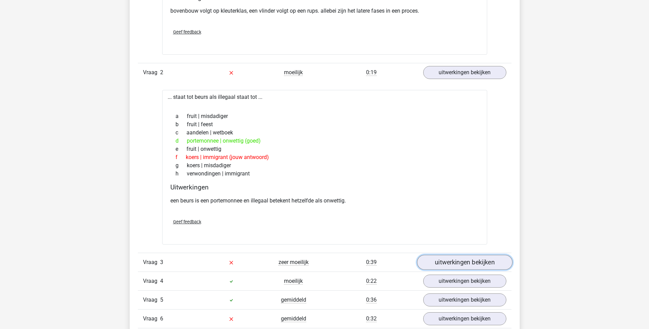
click at [446, 265] on link "uitwerkingen bekijken" at bounding box center [464, 262] width 95 height 15
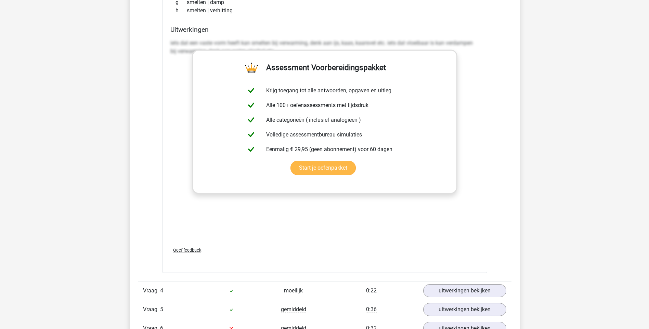
scroll to position [1163, 0]
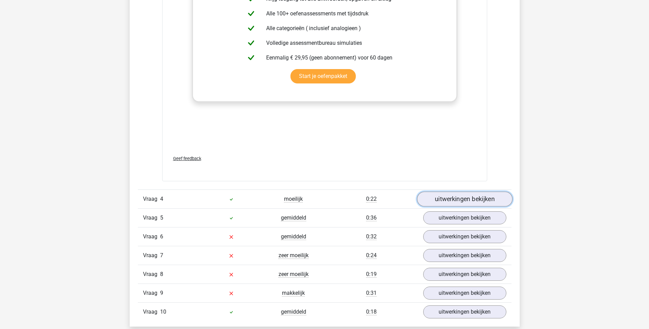
click at [452, 204] on link "uitwerkingen bekijken" at bounding box center [464, 199] width 95 height 15
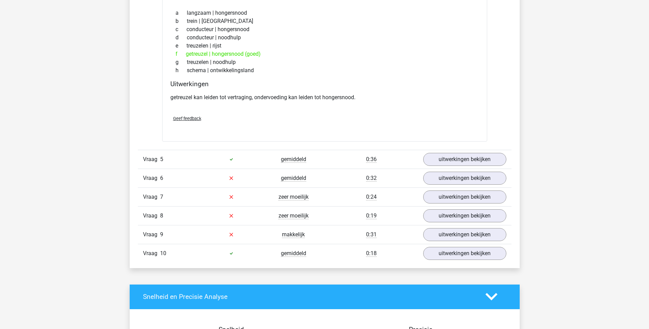
scroll to position [1402, 0]
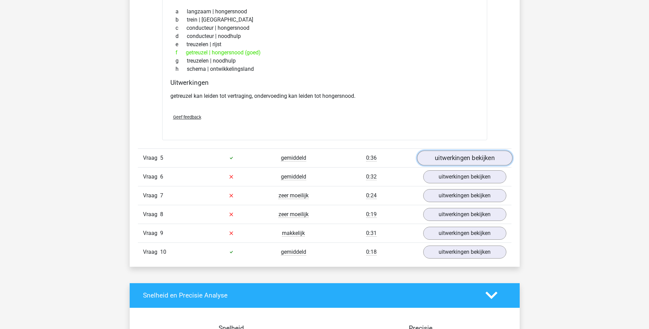
click at [454, 160] on link "uitwerkingen bekijken" at bounding box center [464, 157] width 95 height 15
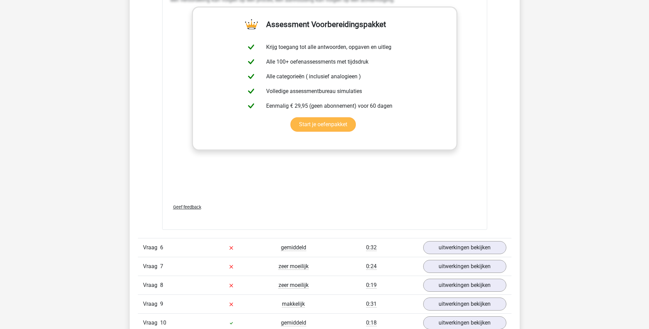
scroll to position [1710, 0]
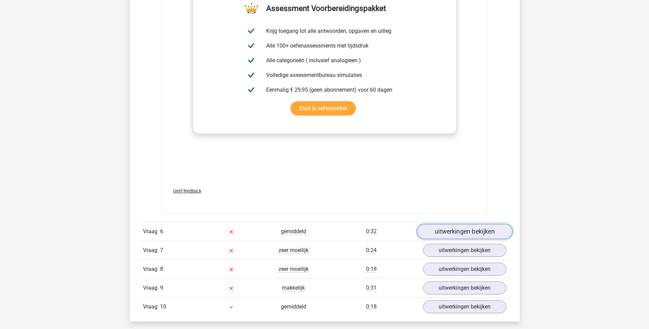
click at [447, 231] on link "uitwerkingen bekijken" at bounding box center [464, 231] width 95 height 15
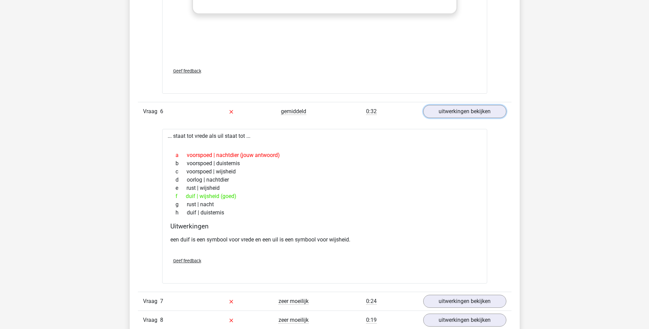
scroll to position [1915, 0]
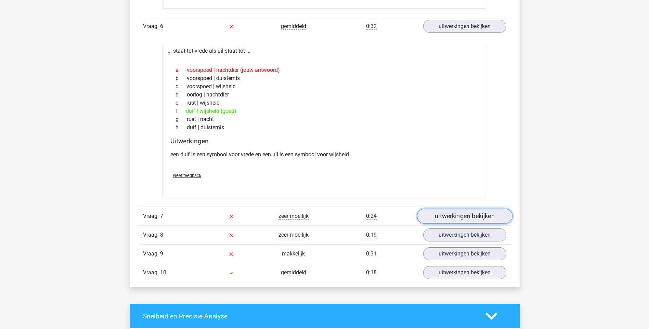
click at [483, 219] on link "uitwerkingen bekijken" at bounding box center [464, 216] width 95 height 15
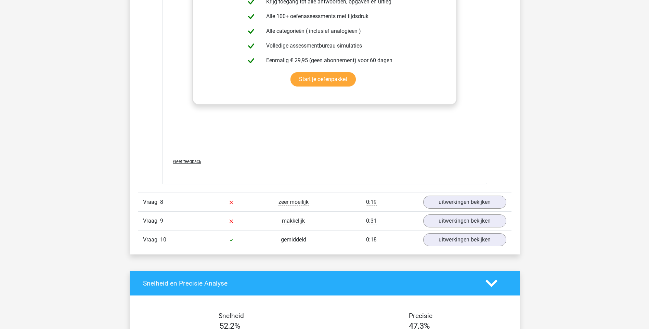
scroll to position [2325, 0]
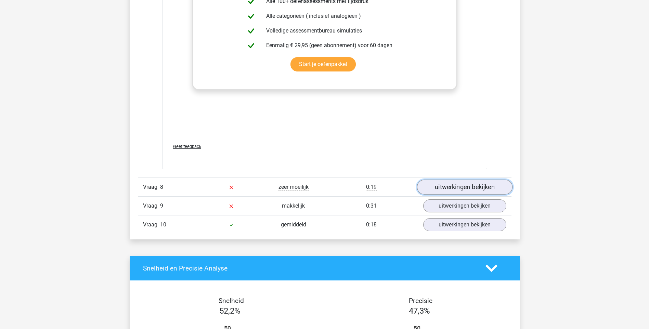
click at [476, 184] on link "uitwerkingen bekijken" at bounding box center [464, 187] width 95 height 15
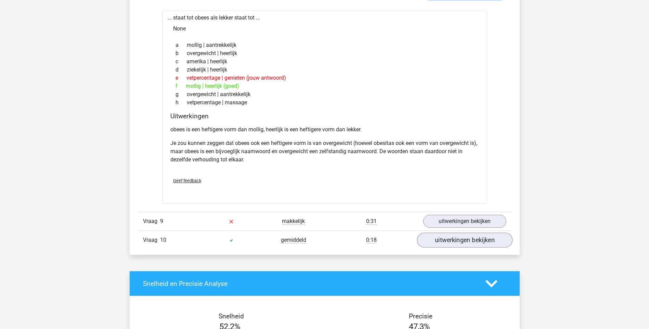
scroll to position [2565, 0]
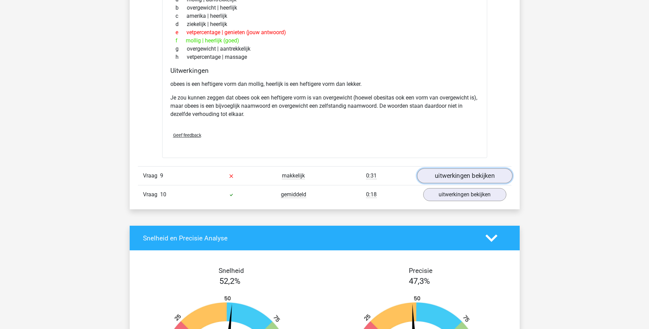
click at [448, 177] on link "uitwerkingen bekijken" at bounding box center [464, 176] width 95 height 15
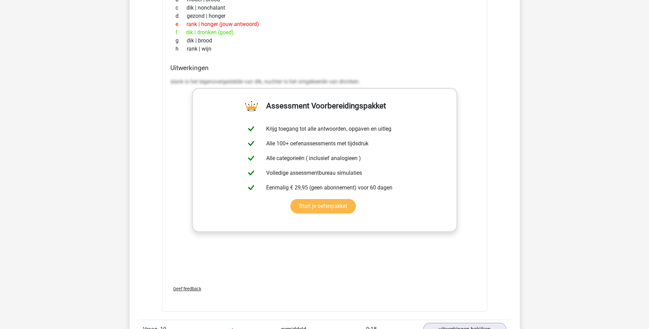
scroll to position [2872, 0]
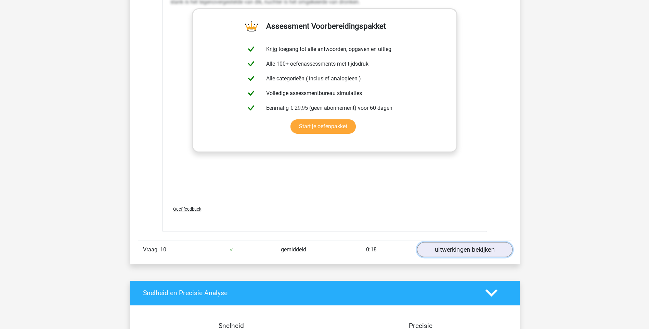
click at [452, 253] on link "uitwerkingen bekijken" at bounding box center [464, 249] width 95 height 15
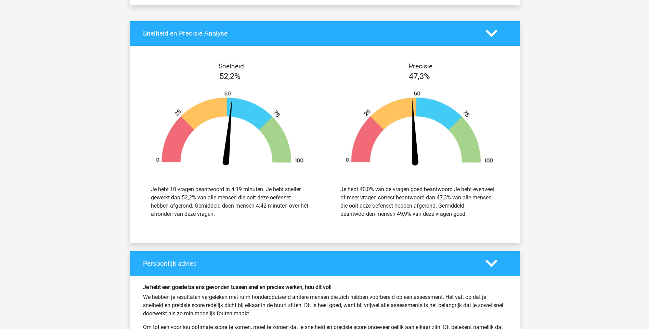
scroll to position [3522, 0]
